Goal: Check status

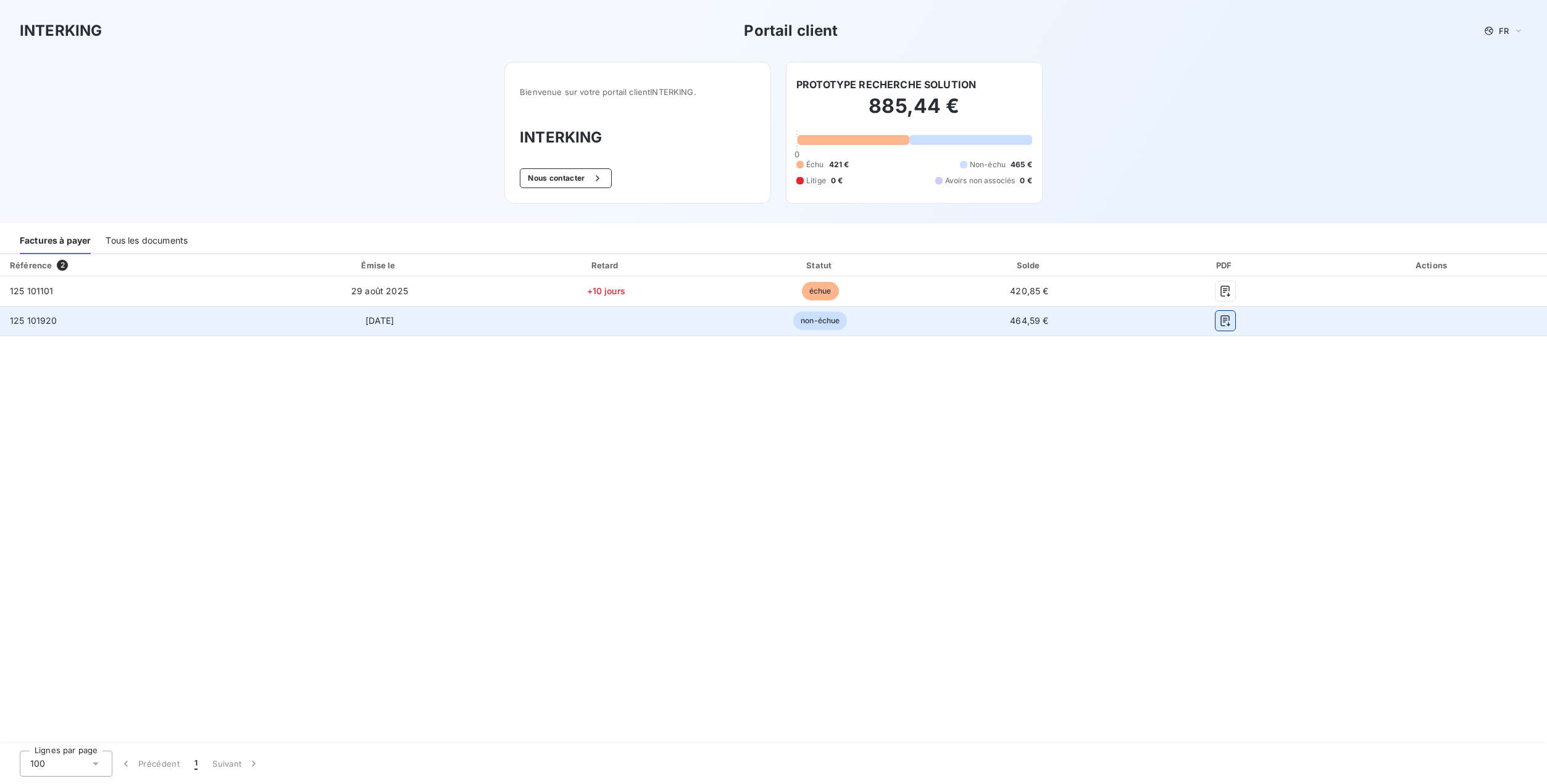
click at [1230, 321] on icon "button" at bounding box center [1225, 320] width 12 height 12
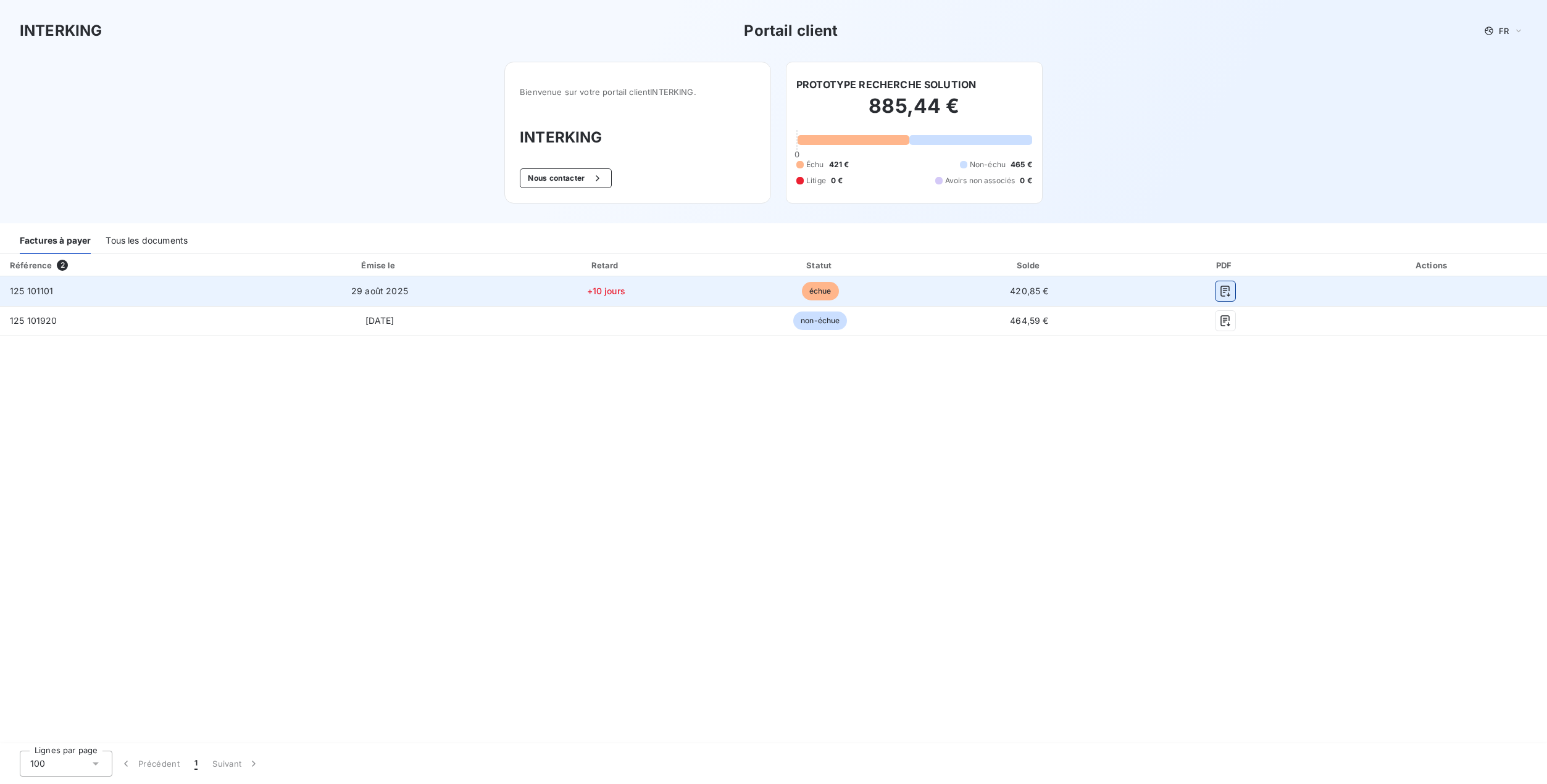
click at [1231, 291] on icon "button" at bounding box center [1225, 291] width 12 height 12
